Goal: Information Seeking & Learning: Learn about a topic

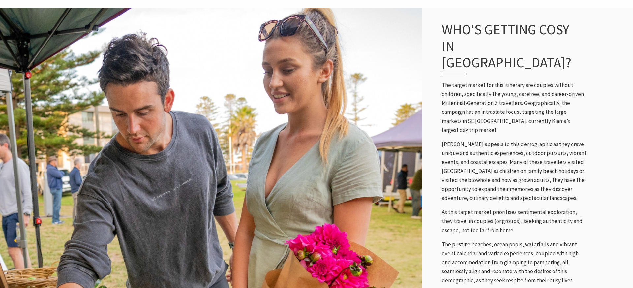
scroll to position [329, 0]
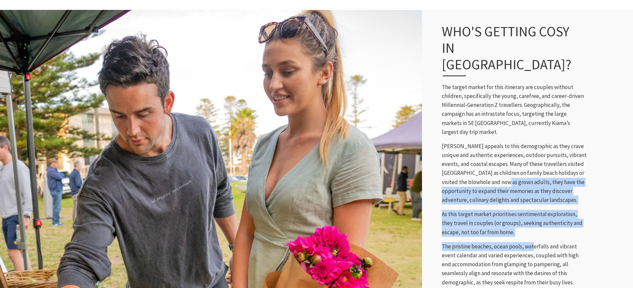
drag, startPoint x: 496, startPoint y: 153, endPoint x: 531, endPoint y: 221, distance: 77.0
click at [531, 221] on div "Who's getting cosy in Kiama? The target market for this itinerary are couples w…" at bounding box center [514, 155] width 158 height 290
click at [531, 243] on span "The pristine beaches, ocean pools, waterfalls and vibrant event calendar and va…" at bounding box center [510, 264] width 137 height 43
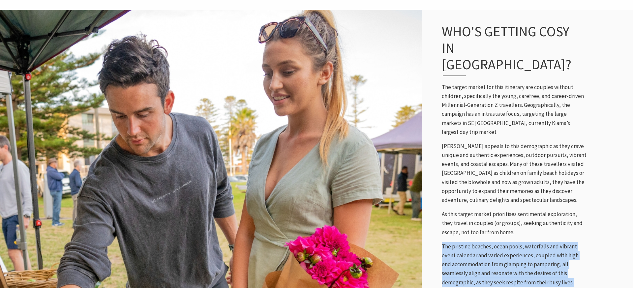
drag, startPoint x: 532, startPoint y: 216, endPoint x: 533, endPoint y: 260, distance: 43.5
click at [533, 260] on div "Who's getting cosy in Kiama? The target market for this itinerary are couples w…" at bounding box center [514, 155] width 158 height 290
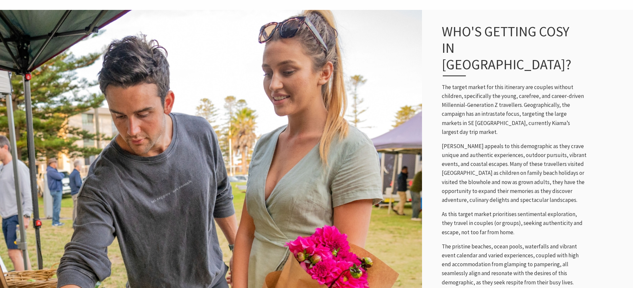
click at [534, 261] on p "The pristine beaches, ocean pools, waterfalls and vibrant event calendar and va…" at bounding box center [514, 264] width 145 height 45
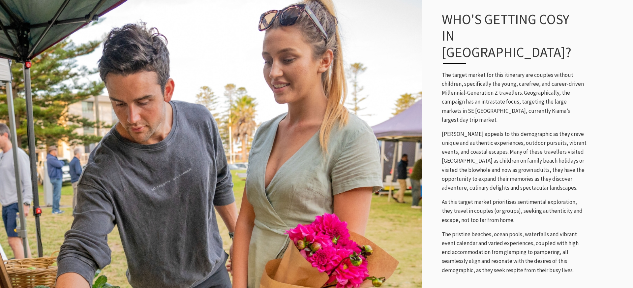
scroll to position [343, 0]
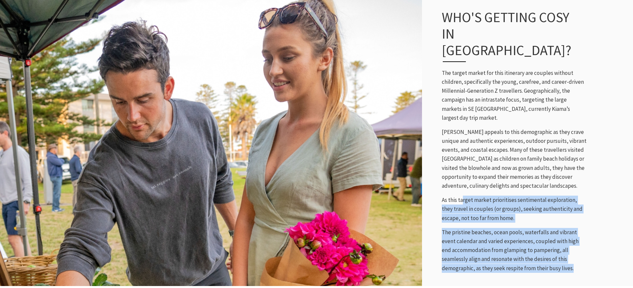
drag, startPoint x: 464, startPoint y: 178, endPoint x: 530, endPoint y: 242, distance: 91.6
click at [530, 242] on div "Who's getting cosy in Kiama? The target market for this itinerary are couples w…" at bounding box center [514, 141] width 158 height 290
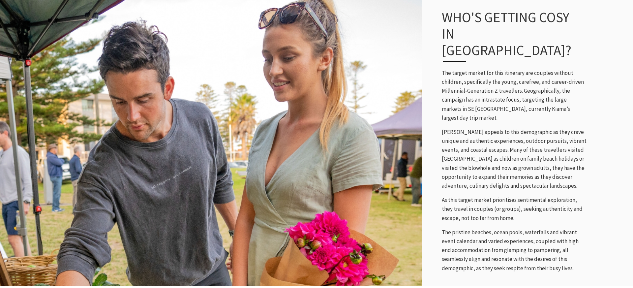
click at [530, 242] on span "The pristine beaches, ocean pools, waterfalls and vibrant event calendar and va…" at bounding box center [510, 249] width 137 height 43
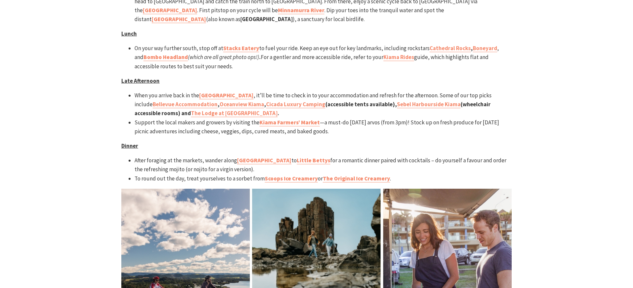
scroll to position [849, 0]
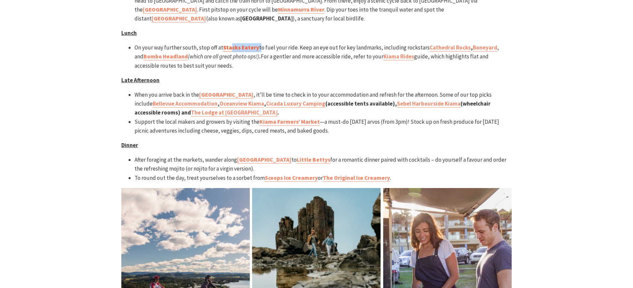
drag, startPoint x: 241, startPoint y: 22, endPoint x: 226, endPoint y: 22, distance: 14.2
click at [229, 43] on li "On your way further south, stop off at Stacks Eatery to fuel your ride. Keep an…" at bounding box center [322, 56] width 377 height 27
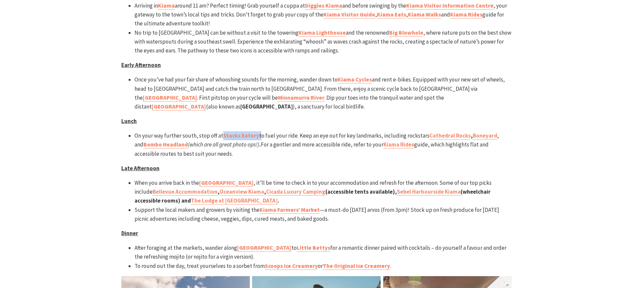
scroll to position [679, 0]
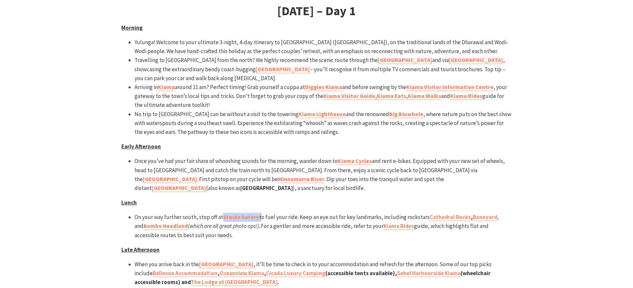
copy li "Stacks Eatery"
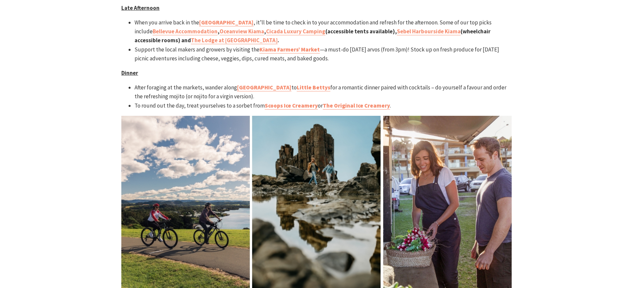
scroll to position [934, 0]
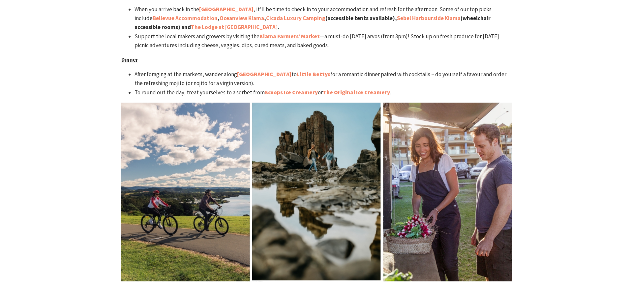
drag, startPoint x: 339, startPoint y: 8, endPoint x: 383, endPoint y: 25, distance: 47.7
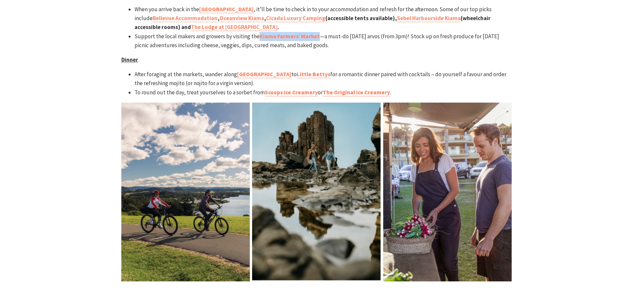
drag, startPoint x: 318, startPoint y: 12, endPoint x: 257, endPoint y: 11, distance: 61.0
click at [257, 32] on li "Support the local makers and growers by visiting the Kiama Farmers’ Market —a m…" at bounding box center [322, 41] width 377 height 18
copy li "Kiama Farmers’ Market"
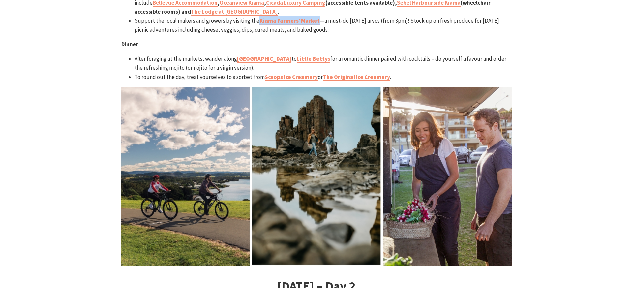
scroll to position [953, 0]
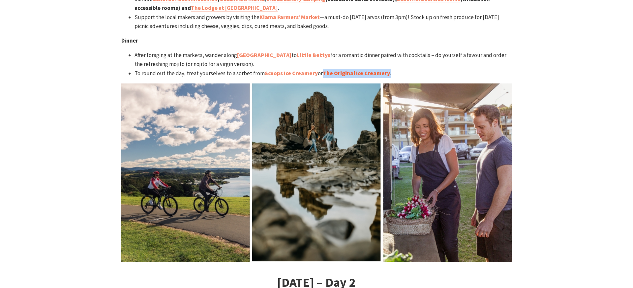
drag, startPoint x: 395, startPoint y: 48, endPoint x: 321, endPoint y: 49, distance: 73.8
click at [321, 69] on li "To round out the day, treat yourselves to a sorbet from Scoops Ice Creamery or …" at bounding box center [322, 73] width 377 height 9
copy li "The Original Ice Creamery ."
drag, startPoint x: 261, startPoint y: 47, endPoint x: 315, endPoint y: 49, distance: 54.4
click at [315, 69] on li "To round out the day, treat yourselves to a sorbet from Scoops Ice Creamery or …" at bounding box center [322, 73] width 377 height 9
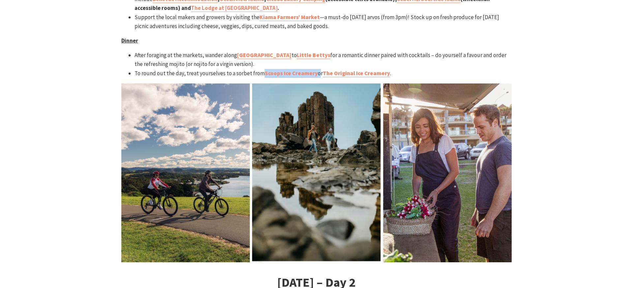
copy li "Scoops Ice Creamery"
drag, startPoint x: 618, startPoint y: 164, endPoint x: 559, endPoint y: 172, distance: 58.8
drag, startPoint x: 313, startPoint y: 31, endPoint x: 296, endPoint y: 31, distance: 17.1
click at [282, 51] on li "After foraging at the markets, wander along Kiama Harbour to Little Bettys for …" at bounding box center [322, 60] width 377 height 18
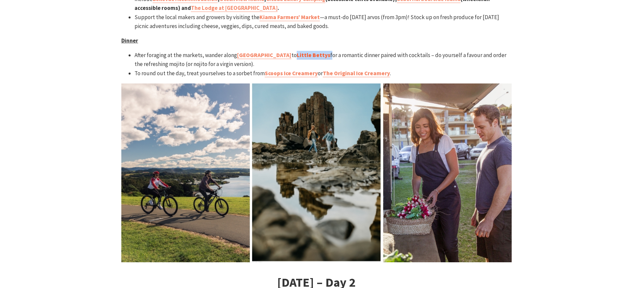
copy li "Little Bettys"
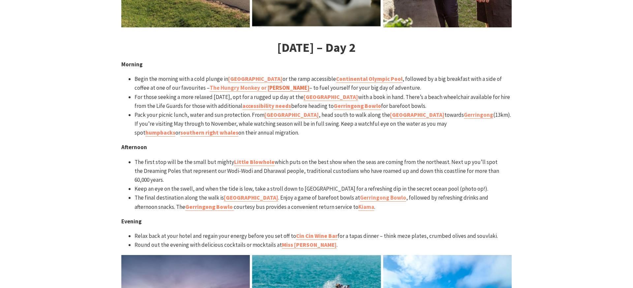
scroll to position [1188, 0]
drag, startPoint x: 265, startPoint y: 63, endPoint x: 306, endPoint y: 63, distance: 41.5
click at [302, 84] on strong "The Hungry Monkey or Penny Whistlers" at bounding box center [260, 88] width 100 height 8
drag, startPoint x: 306, startPoint y: 64, endPoint x: 267, endPoint y: 62, distance: 39.2
click at [266, 75] on li "Begin the morning with a cold plunge in Kiama Harbour Rock Pool or the ramp acc…" at bounding box center [322, 84] width 377 height 18
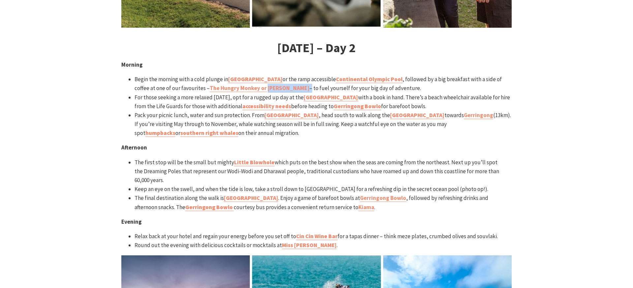
copy li "Penny Whistlers"
drag, startPoint x: 207, startPoint y: 62, endPoint x: 258, endPoint y: 62, distance: 50.4
click at [258, 75] on li "Begin the morning with a cold plunge in Kiama Harbour Rock Pool or the ramp acc…" at bounding box center [322, 84] width 377 height 18
copy li "The Hungry Monkey"
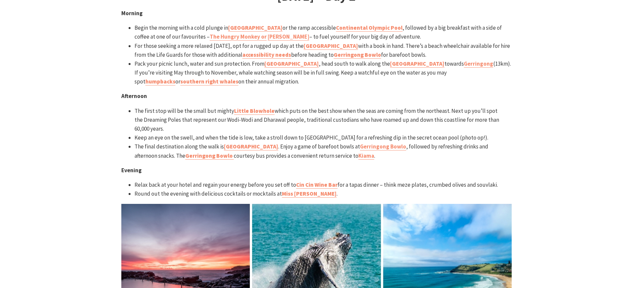
scroll to position [1237, 0]
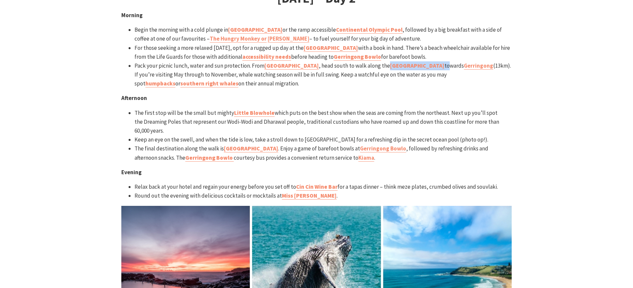
drag, startPoint x: 386, startPoint y: 42, endPoint x: 420, endPoint y: 43, distance: 34.0
click at [420, 61] on li "Pack your picnic lunch, water and sun protection. From Kiama Harbour , head sou…" at bounding box center [322, 74] width 377 height 27
copy li "Kiama Coast Walk t"
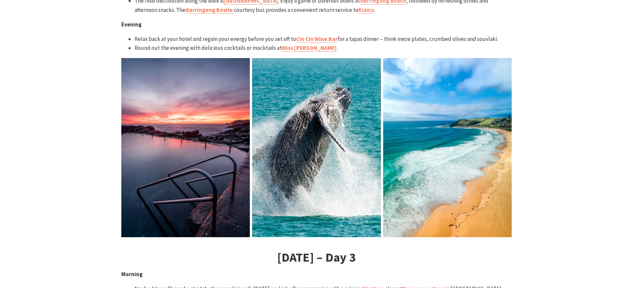
scroll to position [1385, 0]
drag, startPoint x: 336, startPoint y: 14, endPoint x: 293, endPoint y: 15, distance: 42.5
click at [293, 34] on li "Relax back at your hotel and regain your energy before you set off to Cin Cin W…" at bounding box center [322, 38] width 377 height 9
copy li "Cin Cin Wine Bar"
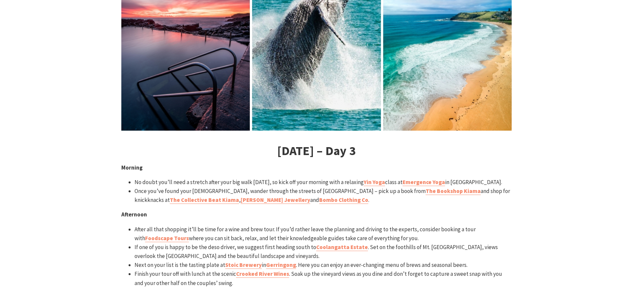
scroll to position [1494, 0]
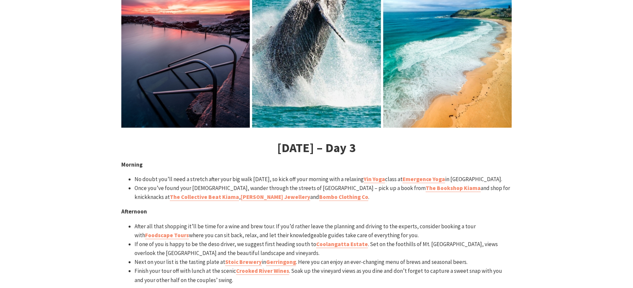
drag, startPoint x: 530, startPoint y: 161, endPoint x: 503, endPoint y: 57, distance: 107.4
click at [528, 146] on section "SOUND LIKE YOU? LET’S GET PLANNING! Wednesday – Day 1 Morning Yulunga! Welcome …" at bounding box center [316, 21] width 633 height 1773
drag, startPoint x: 594, startPoint y: 63, endPoint x: 588, endPoint y: 63, distance: 5.9
click at [594, 63] on section "SOUND LIKE YOU? LET’S GET PLANNING! Wednesday – Day 1 Morning Yulunga! Welcome …" at bounding box center [316, 21] width 633 height 1773
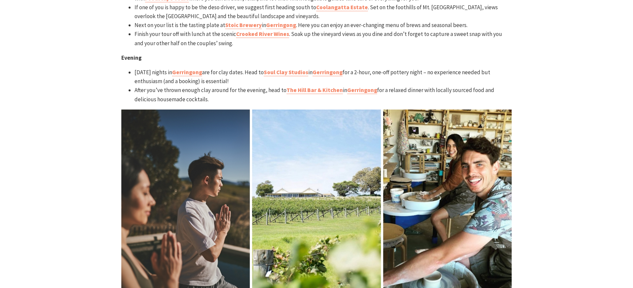
scroll to position [1733, 0]
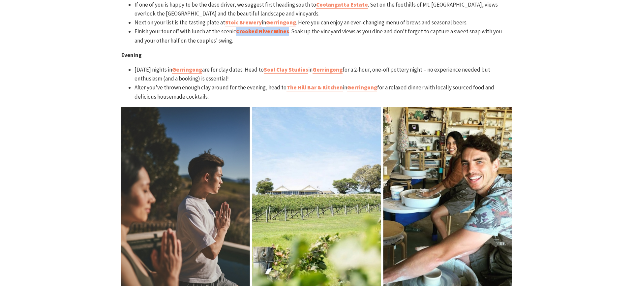
drag, startPoint x: 288, startPoint y: 6, endPoint x: 240, endPoint y: 8, distance: 47.5
click at [235, 27] on li "Finish your tour off with lunch at the scenic Crooked River Wines . Soak up the…" at bounding box center [322, 36] width 377 height 18
copy li "Crooked River Wines"
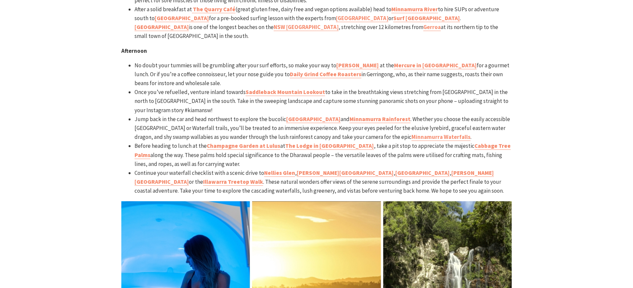
scroll to position [2088, 0]
drag, startPoint x: 332, startPoint y: 28, endPoint x: 358, endPoint y: 31, distance: 26.5
click at [358, 61] on li "No doubt your tummies will be grumbling after your surf efforts, so make your w…" at bounding box center [322, 74] width 377 height 27
drag, startPoint x: 546, startPoint y: 127, endPoint x: 539, endPoint y: 127, distance: 7.3
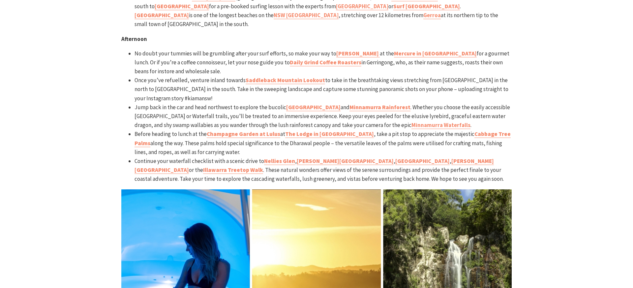
scroll to position [2111, 0]
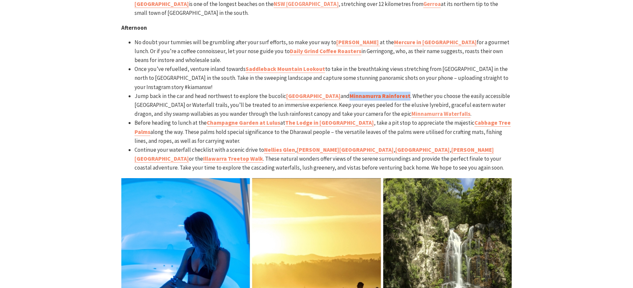
drag, startPoint x: 397, startPoint y: 53, endPoint x: 339, endPoint y: 53, distance: 58.3
click at [339, 92] on li "Jump back in the car and head northwest to explore the bucolic Jamberoo Village…" at bounding box center [322, 105] width 377 height 27
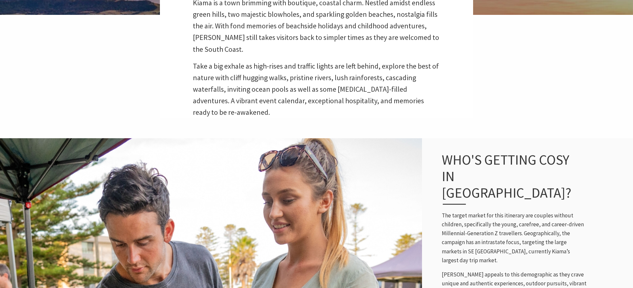
scroll to position [0, 0]
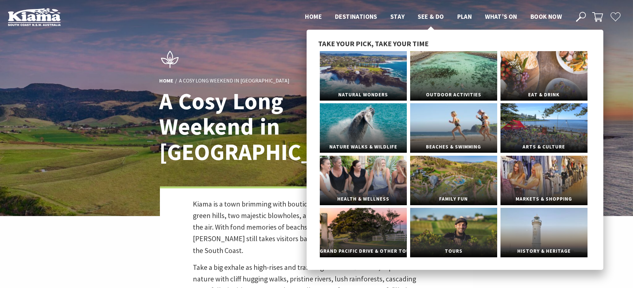
click at [437, 17] on span "See & Do" at bounding box center [431, 17] width 26 height 8
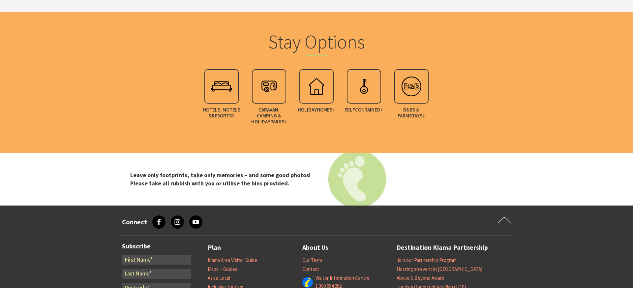
scroll to position [1615, 0]
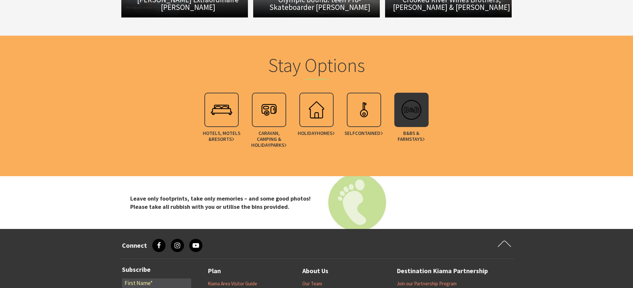
click at [432, 130] on span "B&Bs & Farmstays" at bounding box center [411, 136] width 41 height 12
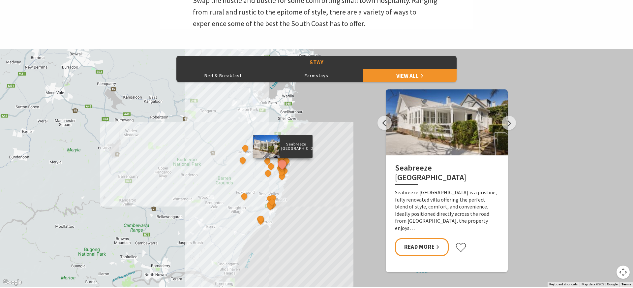
scroll to position [244, 0]
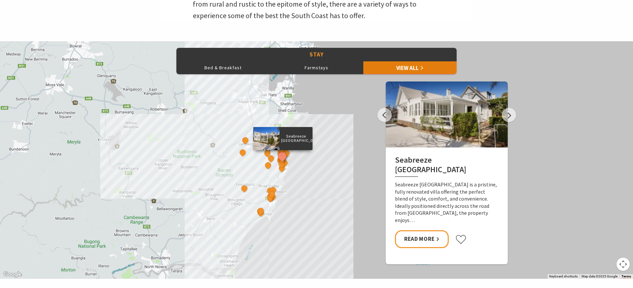
click at [390, 70] on link "View All" at bounding box center [409, 67] width 93 height 13
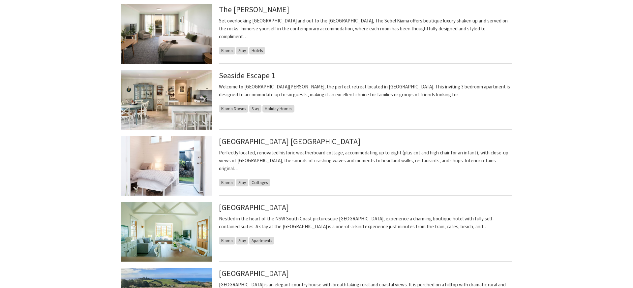
scroll to position [379, 0]
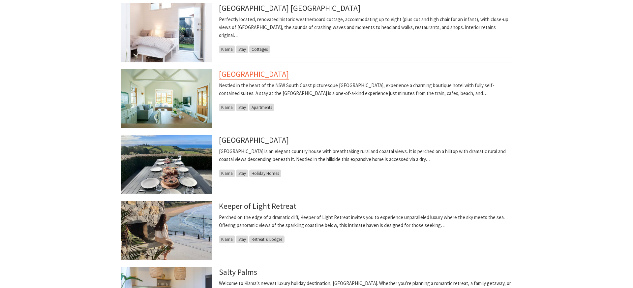
drag, startPoint x: 336, startPoint y: 76, endPoint x: 220, endPoint y: 75, distance: 116.7
click at [220, 75] on h4 "Bellevue Boutique Hotel Kiama" at bounding box center [365, 73] width 293 height 9
drag, startPoint x: 329, startPoint y: 78, endPoint x: 219, endPoint y: 76, distance: 110.1
click at [219, 76] on h4 "Bellevue Boutique Hotel Kiama" at bounding box center [365, 73] width 293 height 9
copy link "Bellevue Boutique Hotel Kiama"
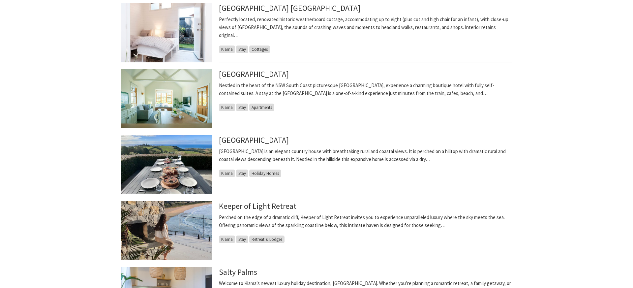
click at [108, 146] on section "Seabreeze Luxury Beach House Seabreeze Luxury Beach House Kiama is a pristine, …" at bounding box center [316, 146] width 633 height 718
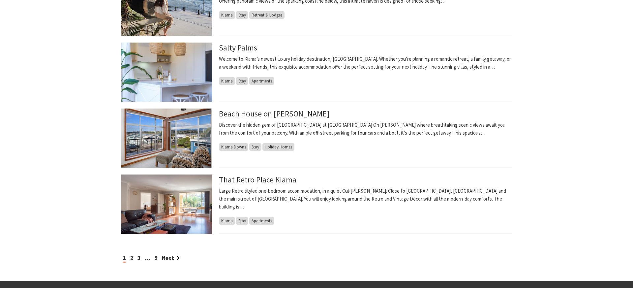
scroll to position [604, 0]
drag, startPoint x: 159, startPoint y: 94, endPoint x: 154, endPoint y: 286, distance: 192.5
click at [133, 257] on link "2" at bounding box center [131, 257] width 3 height 7
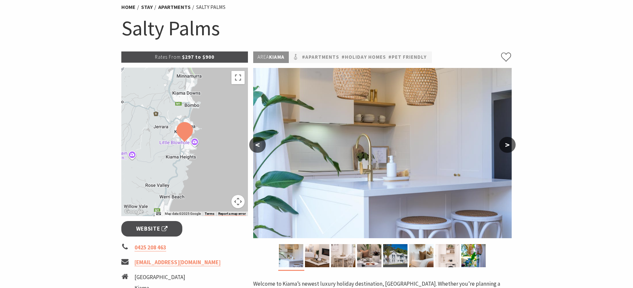
scroll to position [49, 0]
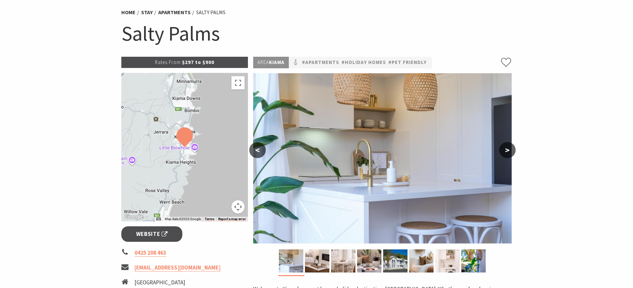
click at [508, 151] on button ">" at bounding box center [507, 150] width 16 height 16
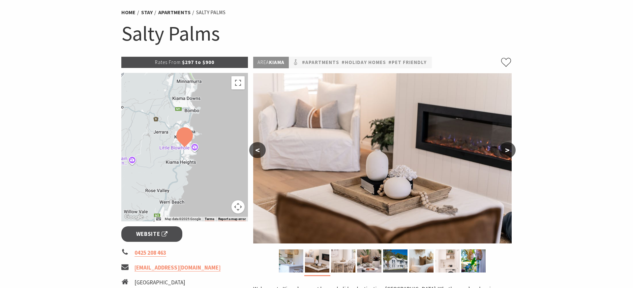
click at [508, 151] on button ">" at bounding box center [507, 150] width 16 height 16
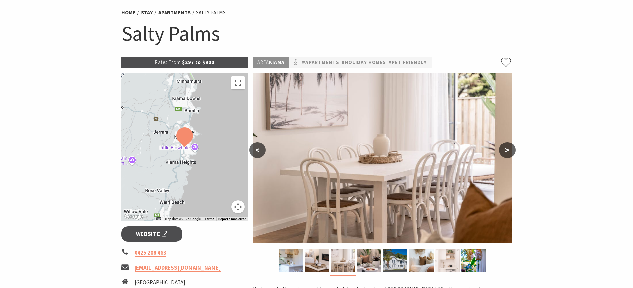
click at [508, 151] on button ">" at bounding box center [507, 150] width 16 height 16
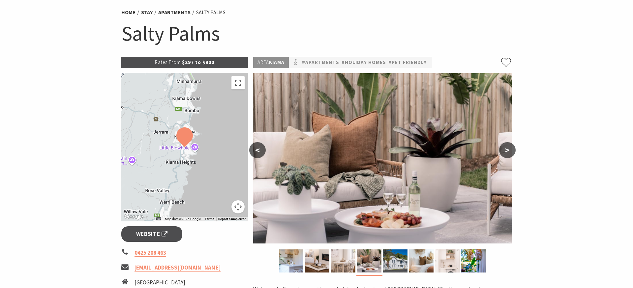
click at [508, 151] on button ">" at bounding box center [507, 150] width 16 height 16
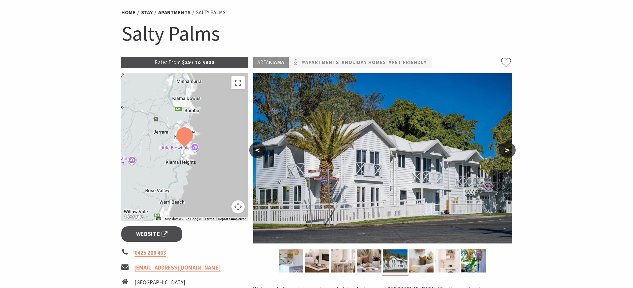
click at [508, 150] on button ">" at bounding box center [507, 150] width 16 height 16
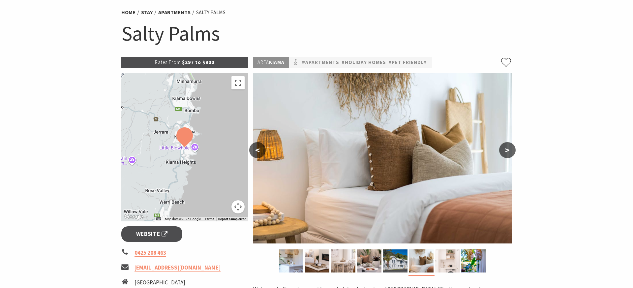
click at [508, 150] on button ">" at bounding box center [507, 150] width 16 height 16
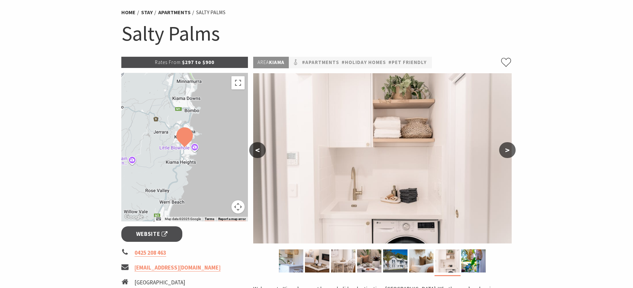
click at [508, 150] on button ">" at bounding box center [507, 150] width 16 height 16
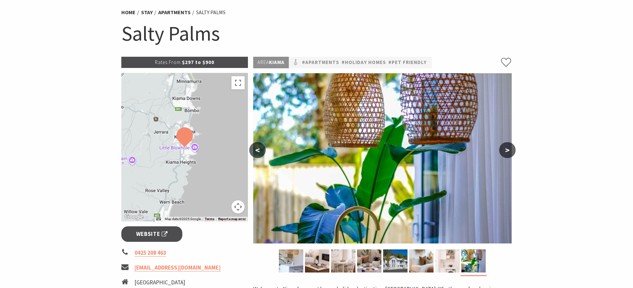
drag, startPoint x: 599, startPoint y: 206, endPoint x: 596, endPoint y: 205, distance: 3.7
click at [599, 206] on section "Home Stay Apartments Salty Palms Salty Palms Rates From: $297 to $900 ← Move le…" at bounding box center [316, 236] width 633 height 501
click at [263, 149] on button "<" at bounding box center [257, 150] width 16 height 16
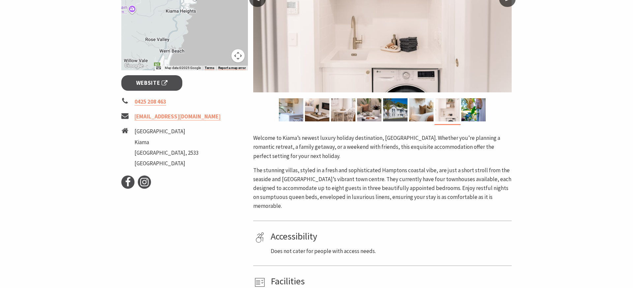
scroll to position [346, 0]
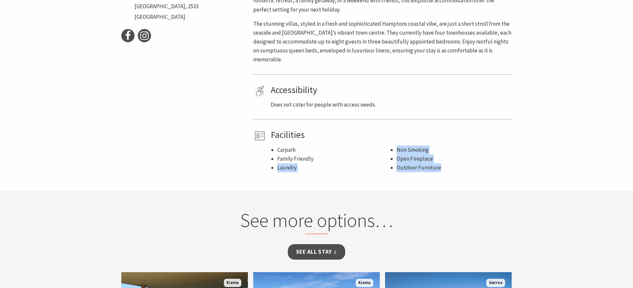
drag, startPoint x: 272, startPoint y: 154, endPoint x: 487, endPoint y: 162, distance: 214.7
click at [487, 162] on ul "Carpark Family Friendly Laundry Non Smoking Open Fireplace Outdoor Furniture" at bounding box center [390, 158] width 239 height 27
click at [487, 163] on li "Outdoor Furniture" at bounding box center [453, 167] width 113 height 9
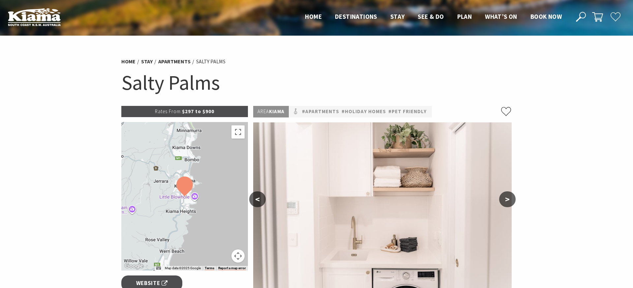
scroll to position [4, 0]
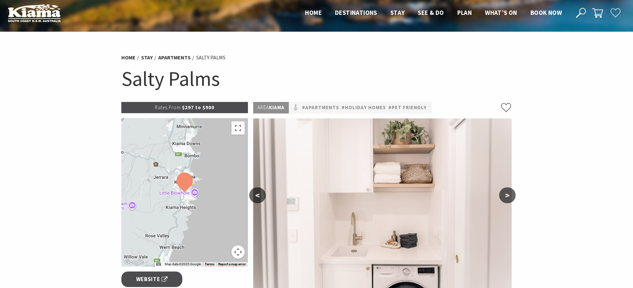
click at [512, 193] on button ">" at bounding box center [507, 195] width 16 height 16
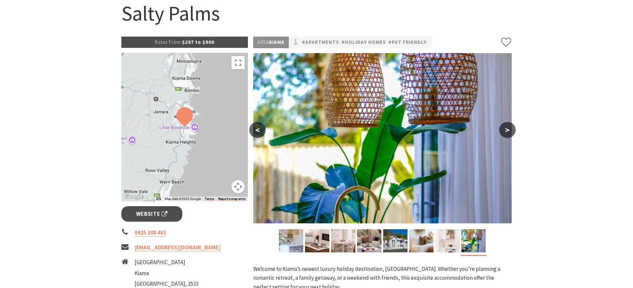
scroll to position [70, 0]
click at [511, 131] on button ">" at bounding box center [507, 130] width 16 height 16
click at [509, 131] on button ">" at bounding box center [507, 130] width 16 height 16
drag, startPoint x: 247, startPoint y: 135, endPoint x: 254, endPoint y: 132, distance: 7.1
click at [247, 135] on div at bounding box center [184, 126] width 127 height 148
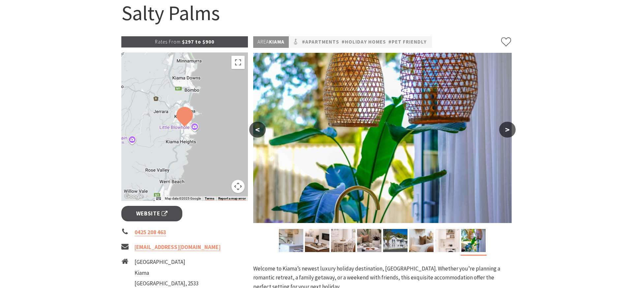
click at [254, 132] on button "<" at bounding box center [257, 130] width 16 height 16
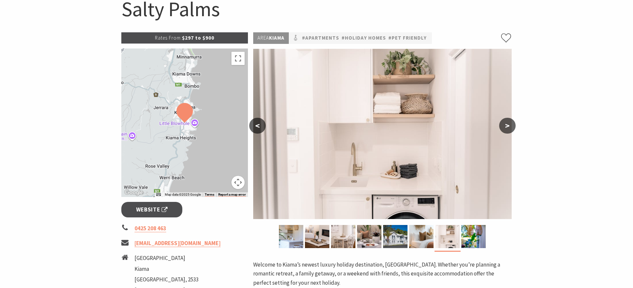
scroll to position [74, 0]
click at [255, 129] on button "<" at bounding box center [257, 125] width 16 height 16
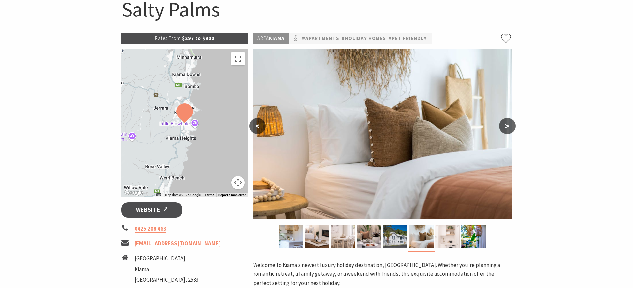
scroll to position [73, 0]
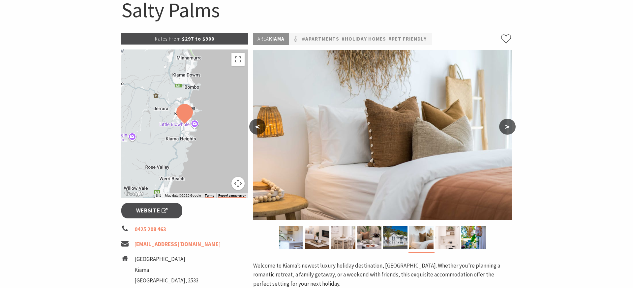
click at [258, 127] on button "<" at bounding box center [257, 127] width 16 height 16
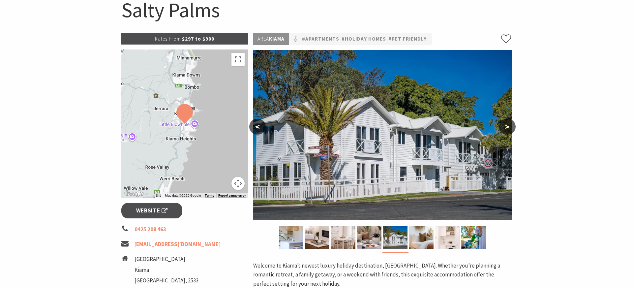
click at [258, 127] on button "<" at bounding box center [257, 127] width 16 height 16
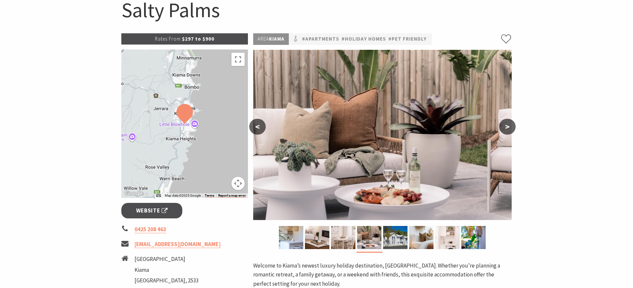
click at [258, 127] on button "<" at bounding box center [257, 127] width 16 height 16
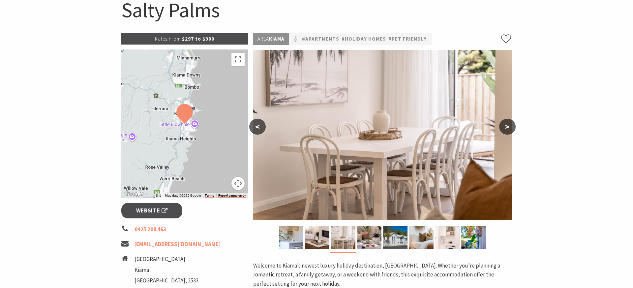
click at [258, 127] on button "<" at bounding box center [257, 127] width 16 height 16
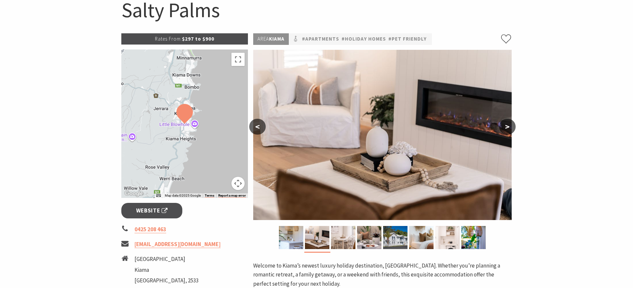
click at [258, 127] on button "<" at bounding box center [257, 127] width 16 height 16
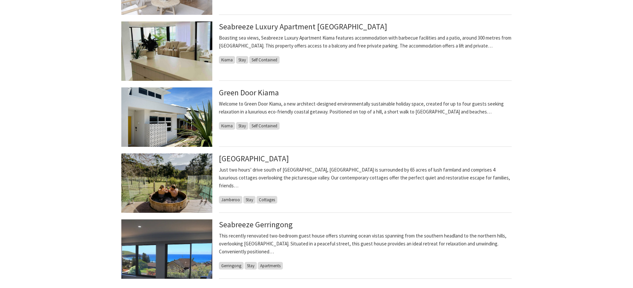
scroll to position [706, 0]
